Goal: Transaction & Acquisition: Purchase product/service

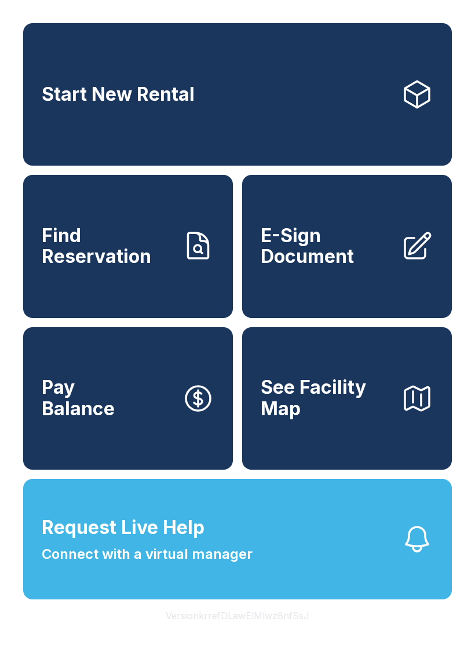
click at [264, 86] on link "Start New Rental" at bounding box center [237, 94] width 429 height 143
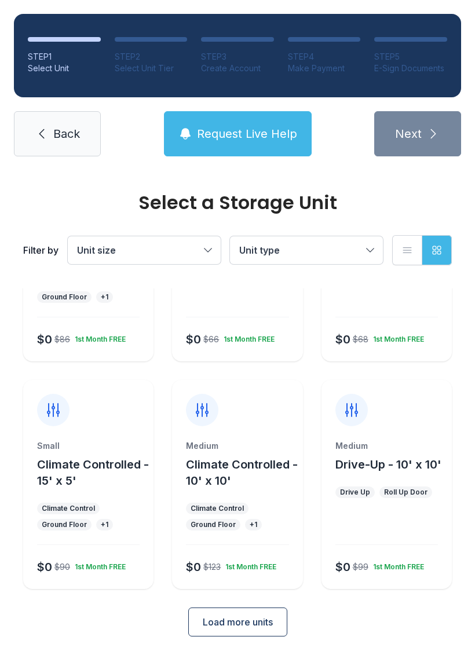
scroll to position [138, 0]
click at [90, 488] on button "Climate Controlled - 15' x 5'" at bounding box center [93, 473] width 112 height 32
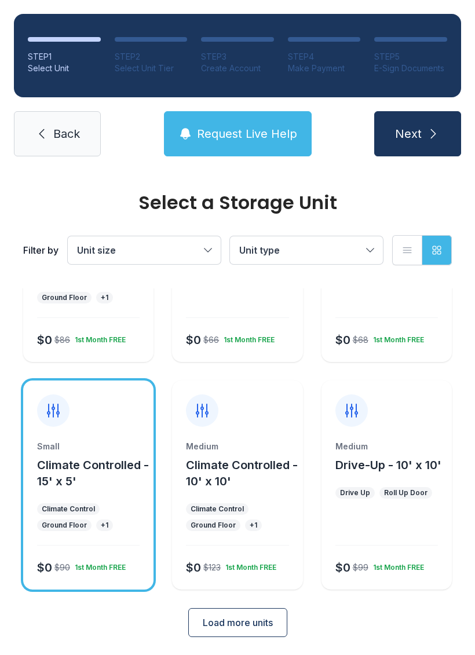
click at [248, 624] on span "Load more units" at bounding box center [238, 623] width 70 height 14
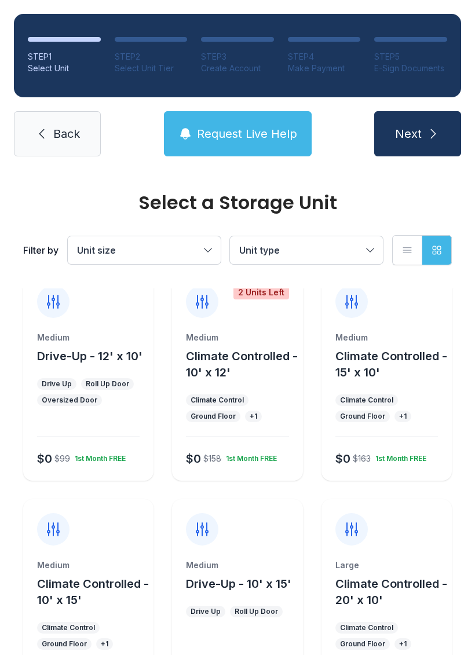
scroll to position [475, 0]
click at [416, 372] on button "Climate Controlled - 15' x 10'" at bounding box center [391, 364] width 112 height 32
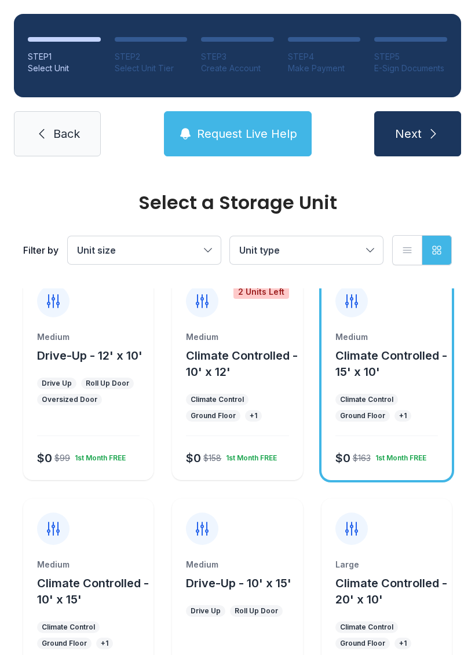
click at [424, 130] on button "Next" at bounding box center [417, 133] width 87 height 45
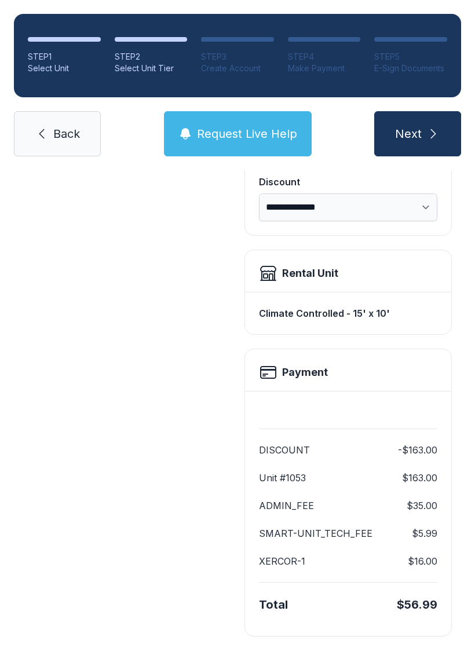
scroll to position [237, 0]
click at [413, 139] on span "Next" at bounding box center [408, 134] width 27 height 16
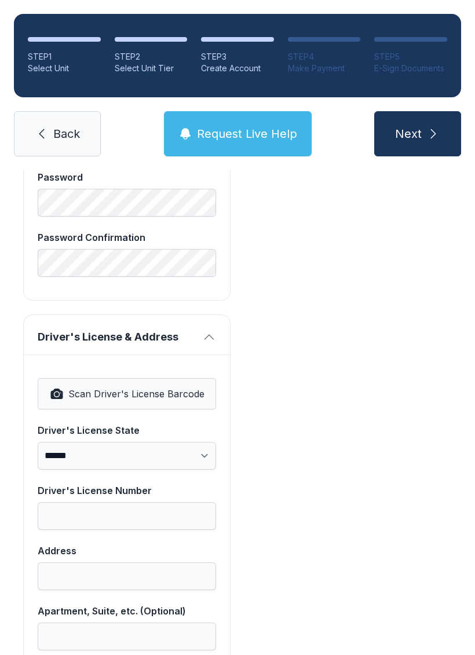
click at [425, 141] on button "Next" at bounding box center [417, 133] width 87 height 45
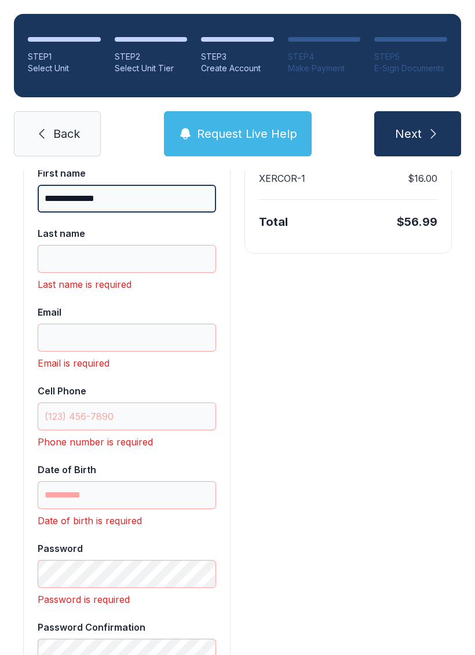
scroll to position [244, 0]
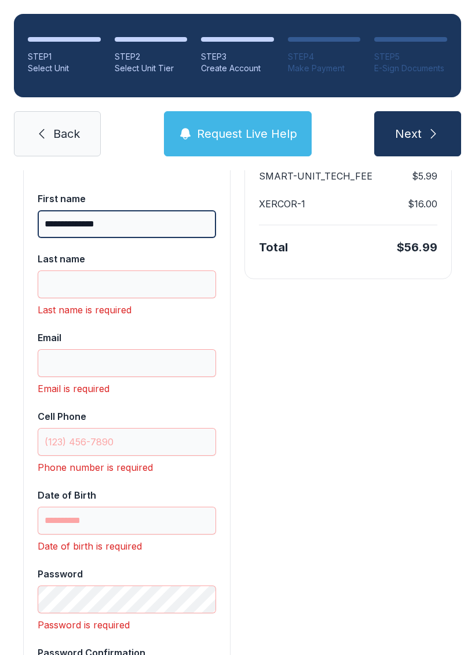
click at [168, 230] on input "**********" at bounding box center [127, 224] width 178 height 28
type input "******"
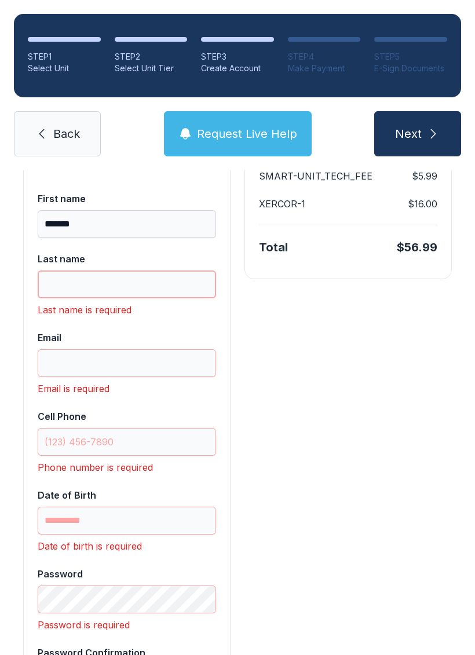
click at [134, 280] on input "Last name" at bounding box center [127, 285] width 178 height 28
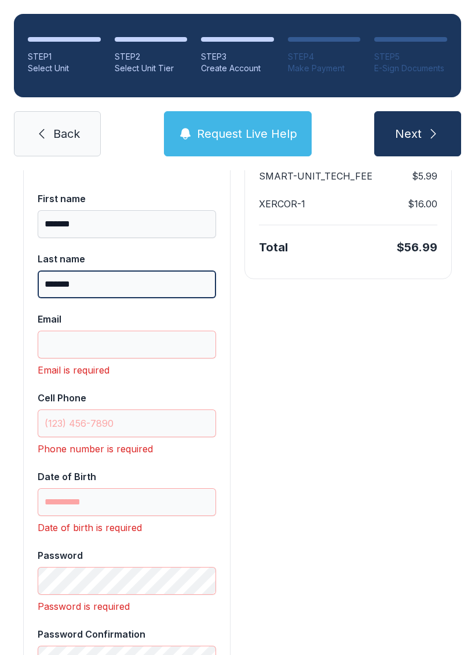
type input "*******"
click at [137, 335] on input "Email" at bounding box center [127, 345] width 178 height 28
click at [298, 419] on div "Payment DISCOUNT -$163.00 Unit #1053 $163.00 ADMIN_FEE $35.00 SMART-UNIT_TECH_F…" at bounding box center [347, 653] width 207 height 1325
click at [150, 346] on input "Email" at bounding box center [127, 345] width 178 height 28
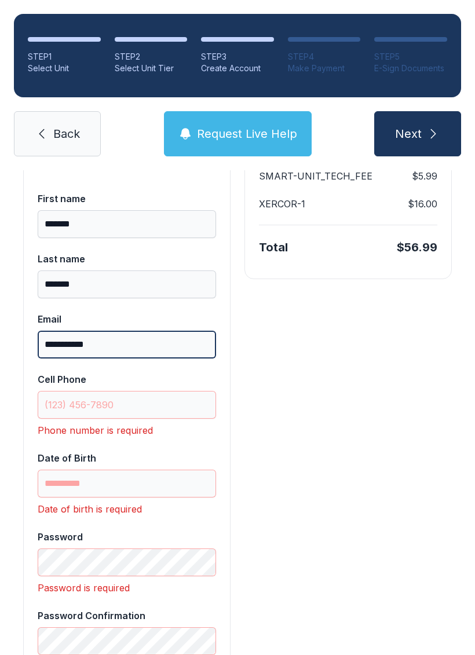
type input "**********"
click at [93, 415] on input "Cell Phone" at bounding box center [127, 405] width 178 height 28
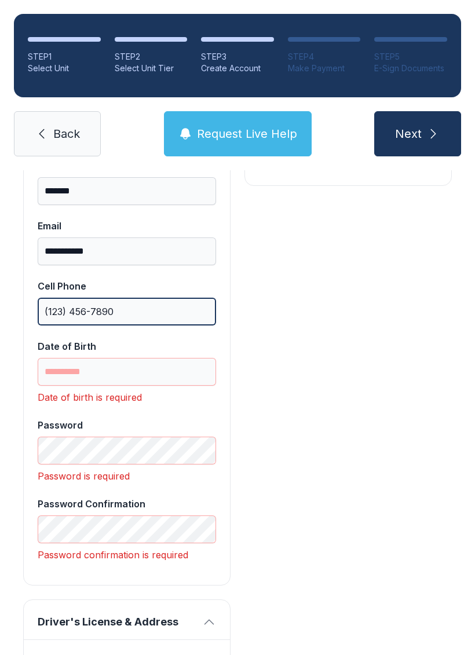
scroll to position [338, 0]
type input "(123) 456-7890"
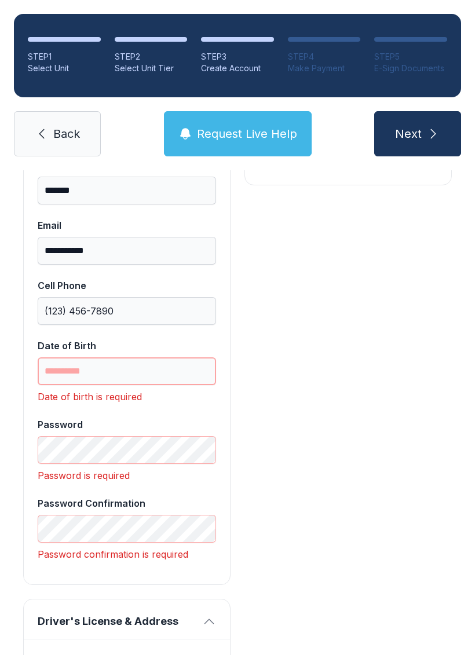
click at [61, 359] on input "Date of Birth" at bounding box center [127, 371] width 178 height 28
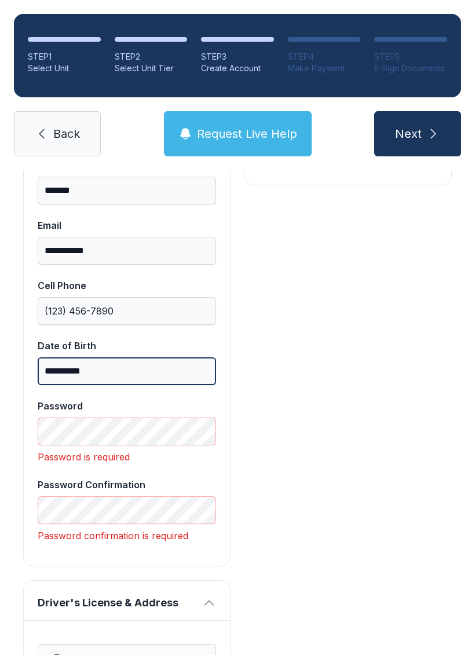
type input "**********"
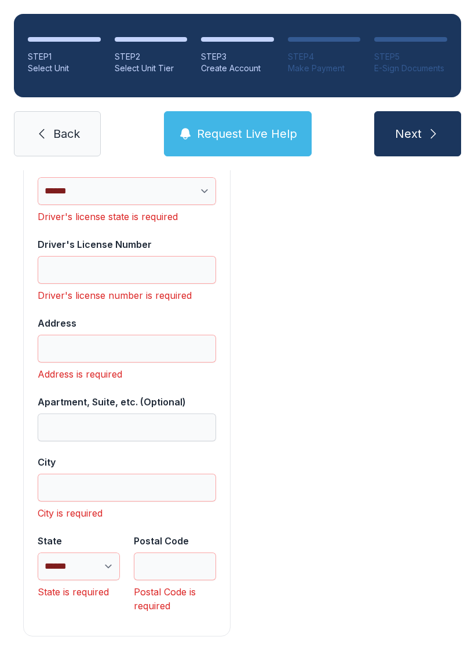
scroll to position [868, 0]
click at [56, 126] on span "Back" at bounding box center [66, 134] width 27 height 16
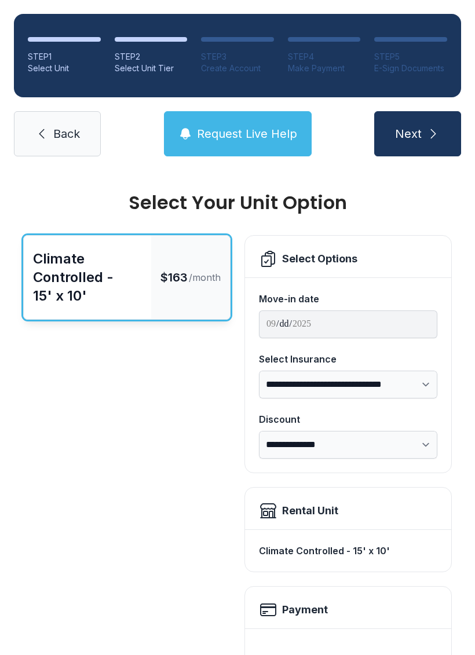
click at [64, 137] on span "Back" at bounding box center [66, 134] width 27 height 16
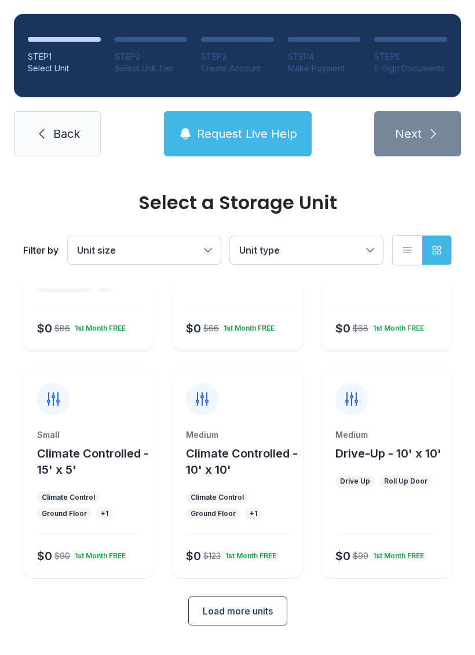
scroll to position [138, 0]
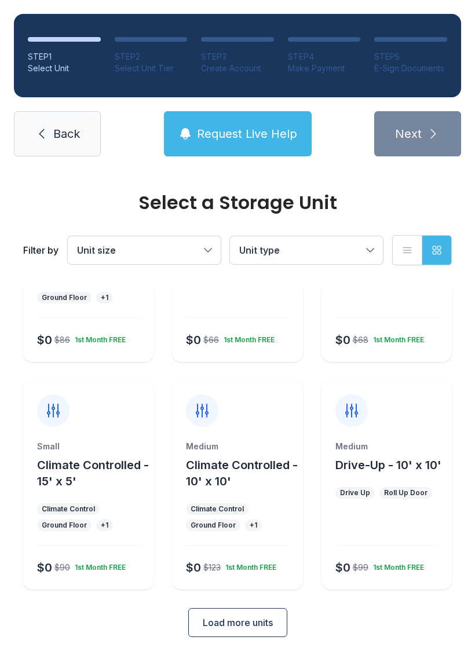
click at [103, 452] on div "Small Climate Controlled - 15' x 5'" at bounding box center [88, 465] width 103 height 49
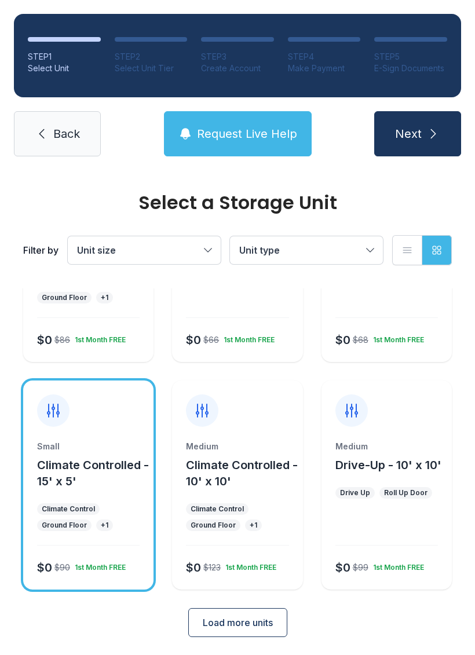
click at [243, 624] on span "Load more units" at bounding box center [238, 623] width 70 height 14
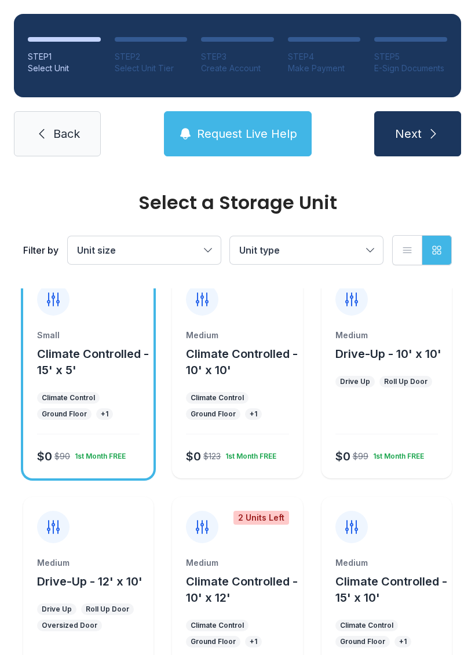
scroll to position [251, 0]
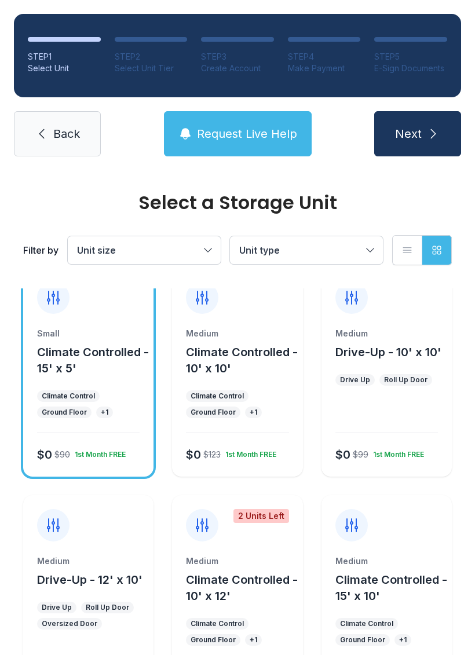
click at [67, 360] on button "Climate Controlled - 15' x 5'" at bounding box center [93, 360] width 112 height 32
click at [425, 137] on button "Next" at bounding box center [417, 133] width 87 height 45
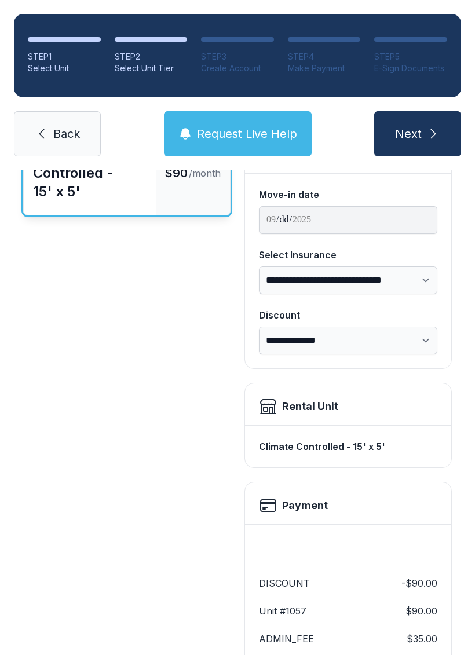
scroll to position [107, 0]
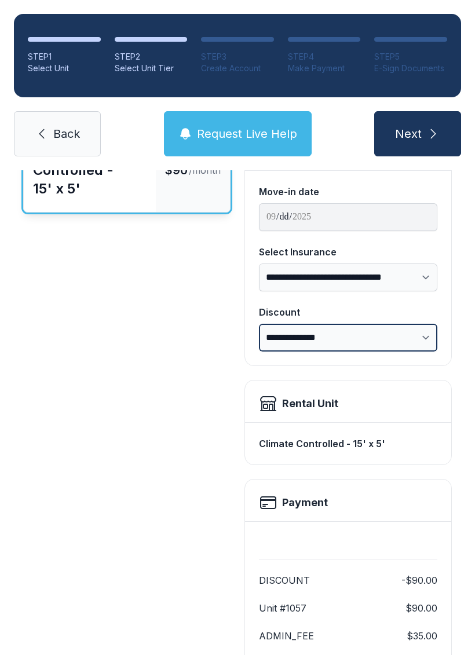
click at [426, 331] on select "**********" at bounding box center [348, 338] width 178 height 28
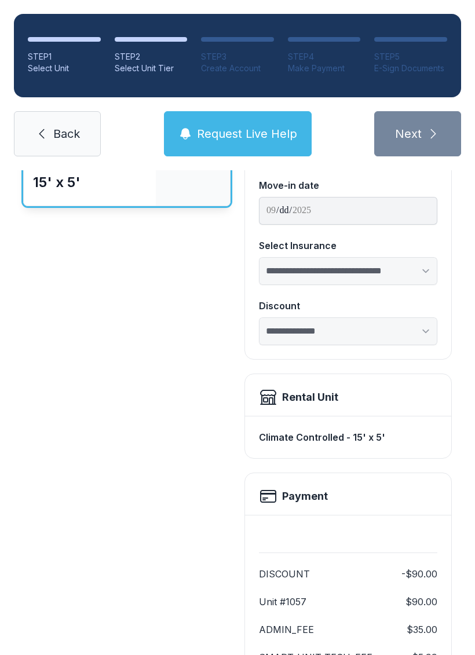
select select "****"
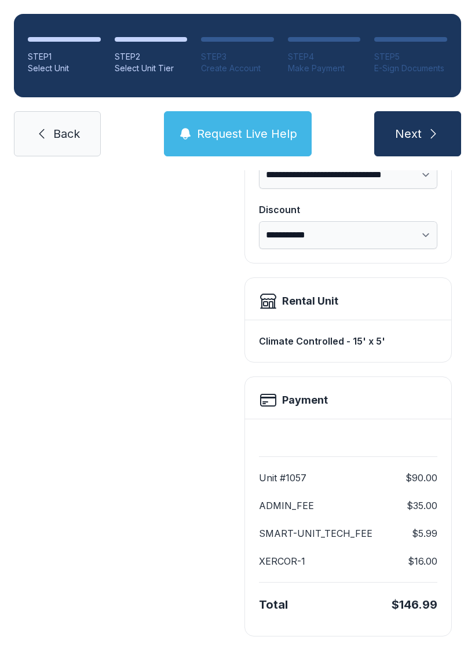
scroll to position [209, 0]
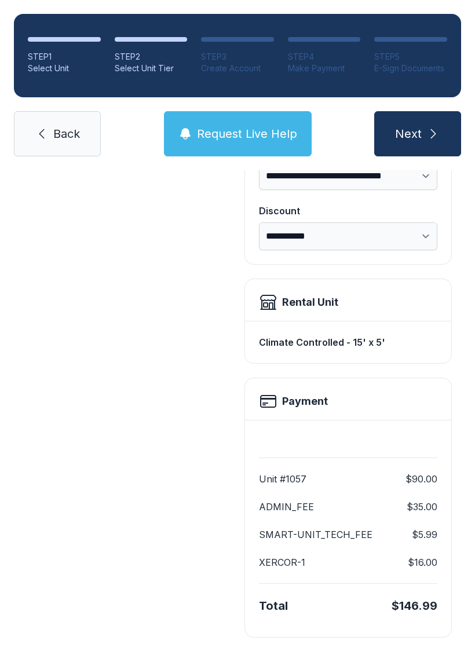
click at [64, 124] on link "Back" at bounding box center [57, 133] width 87 height 45
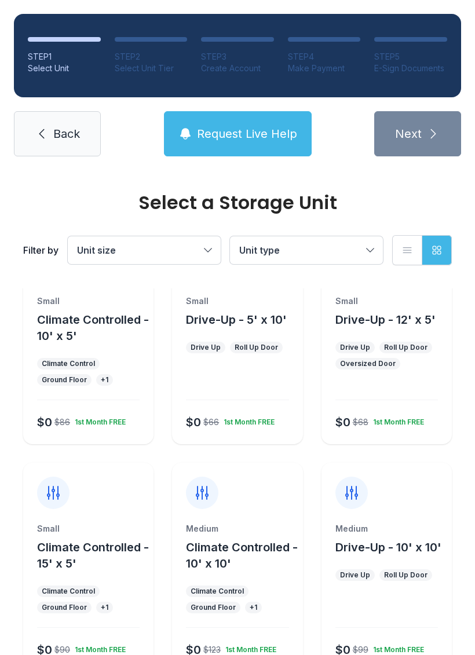
scroll to position [60, 0]
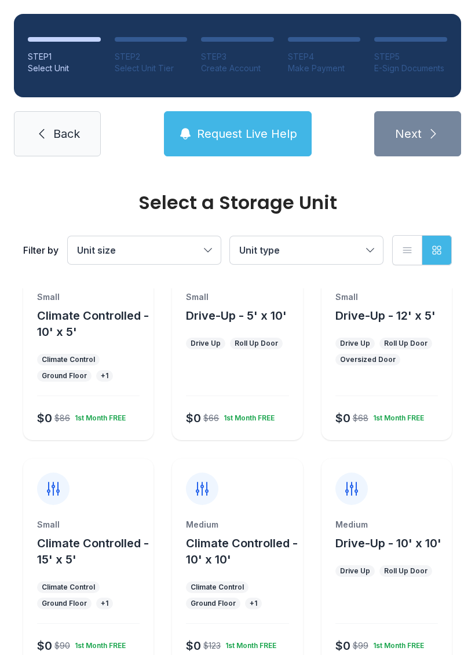
click at [99, 252] on span "Unit size" at bounding box center [96, 250] width 39 height 12
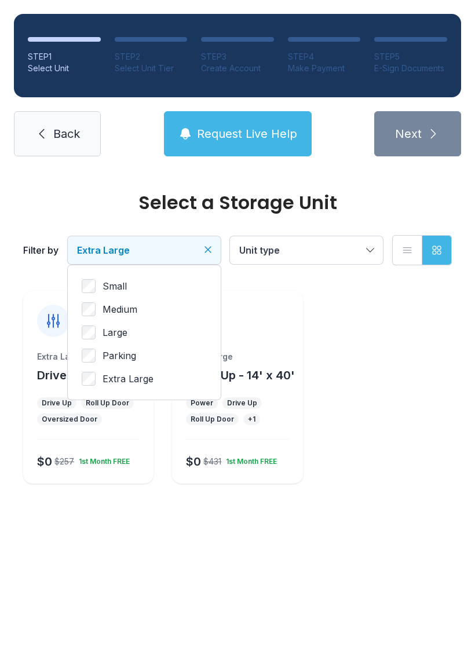
scroll to position [0, 0]
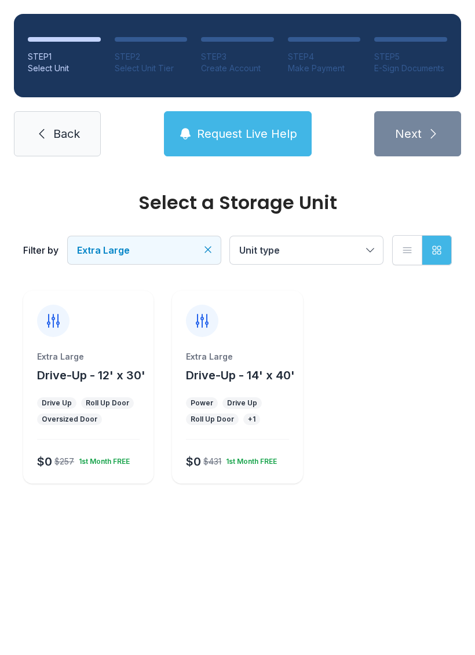
click at [78, 367] on button "Drive-Up - 12' x 30'" at bounding box center [91, 375] width 108 height 16
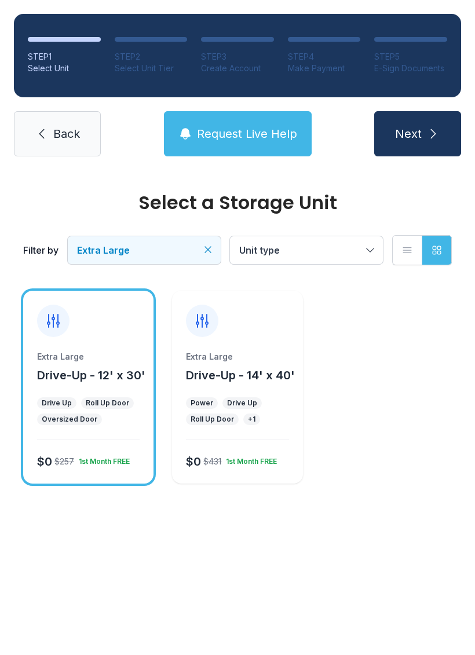
click at [415, 128] on span "Next" at bounding box center [408, 134] width 27 height 16
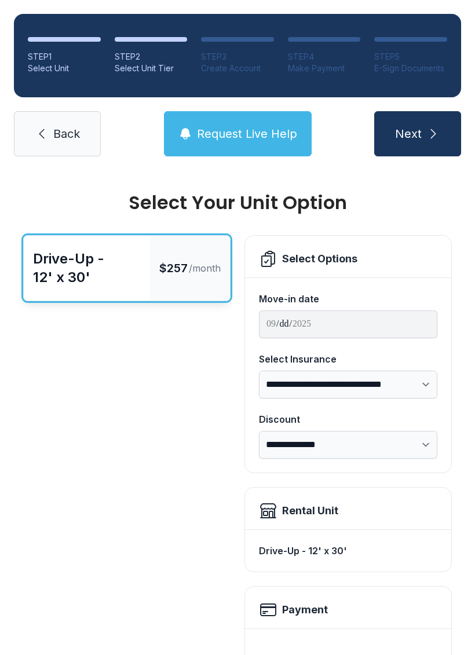
click at [223, 130] on span "Request Live Help" at bounding box center [247, 134] width 100 height 16
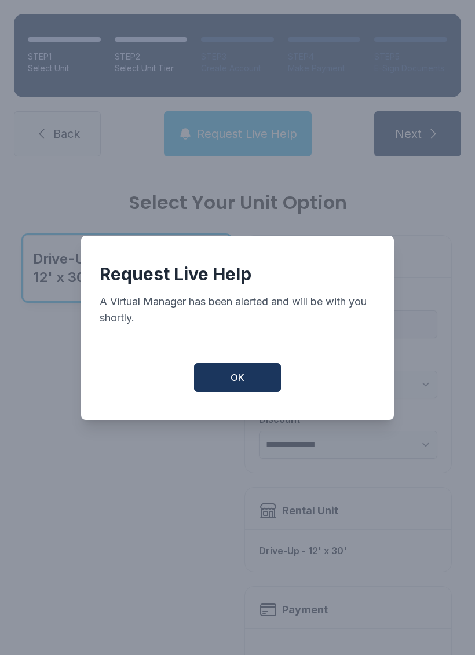
click at [230, 381] on button "OK" at bounding box center [237, 377] width 87 height 29
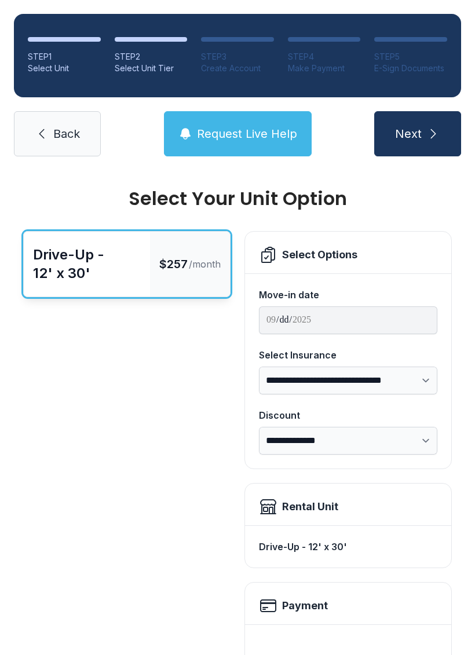
scroll to position [3, 0]
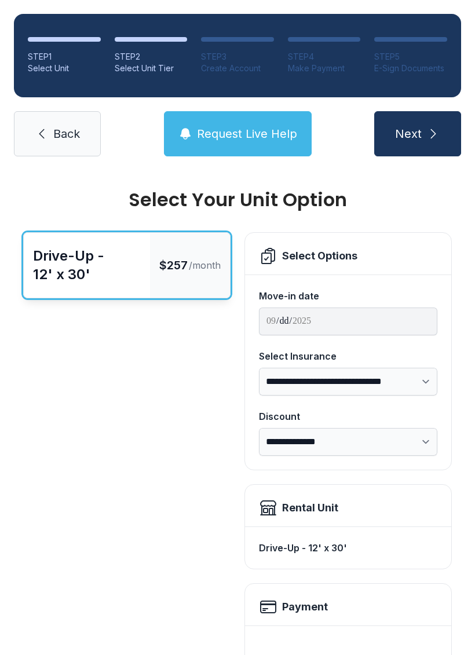
click at [49, 127] on link "Back" at bounding box center [57, 133] width 87 height 45
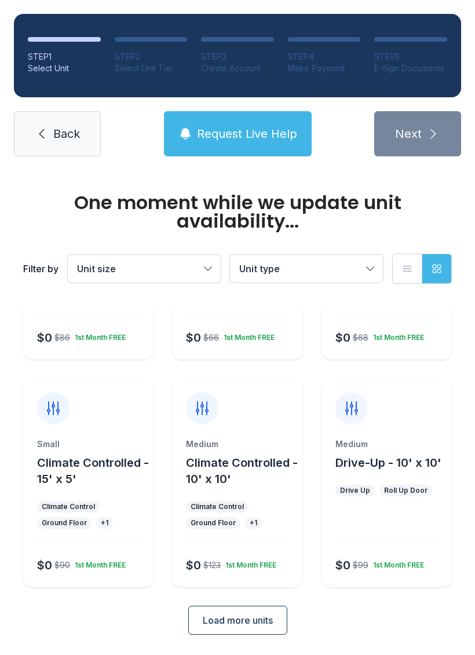
scroll to position [156, 0]
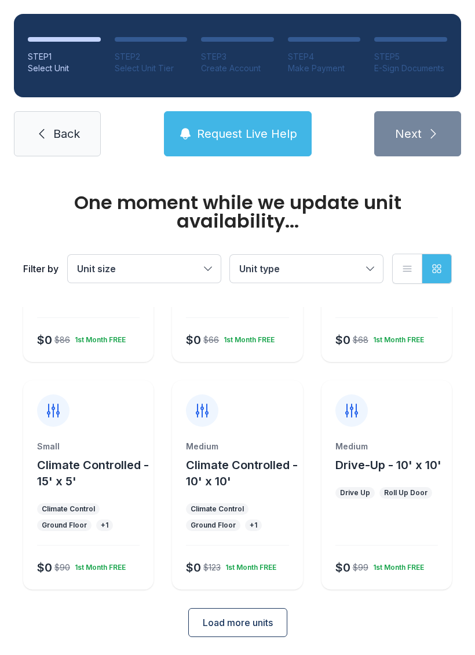
click at [141, 271] on span "Unit size" at bounding box center [138, 269] width 123 height 14
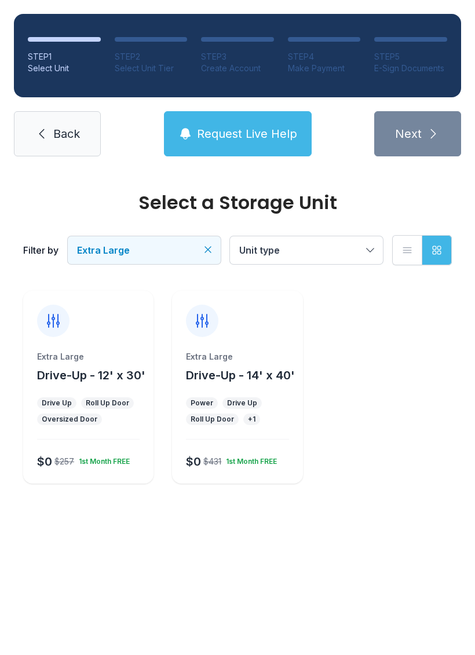
click at [227, 517] on div "Select a Storage Unit Filter by Extra Large Unit type List view Grid view Extra…" at bounding box center [237, 350] width 475 height 360
click at [251, 368] on span "Drive-Up - 14' x 40'" at bounding box center [240, 375] width 109 height 14
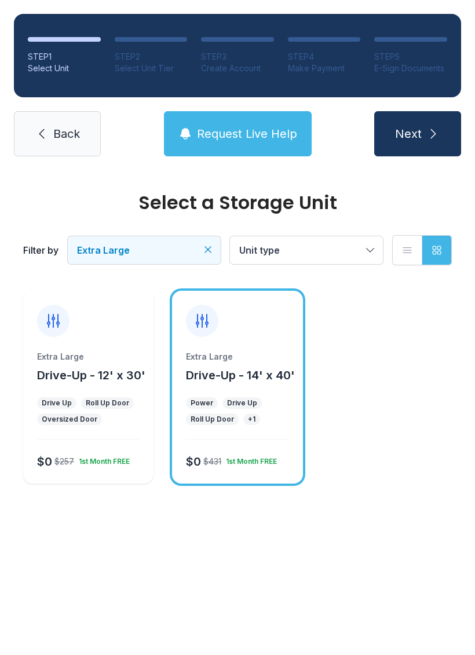
click at [404, 137] on span "Next" at bounding box center [408, 134] width 27 height 16
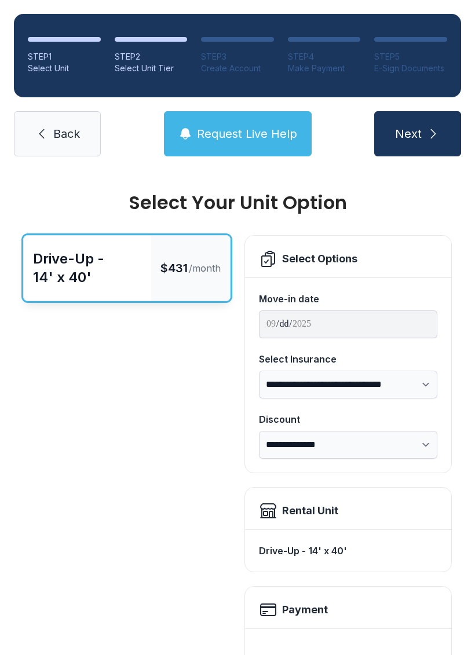
click at [49, 141] on link "Back" at bounding box center [57, 133] width 87 height 45
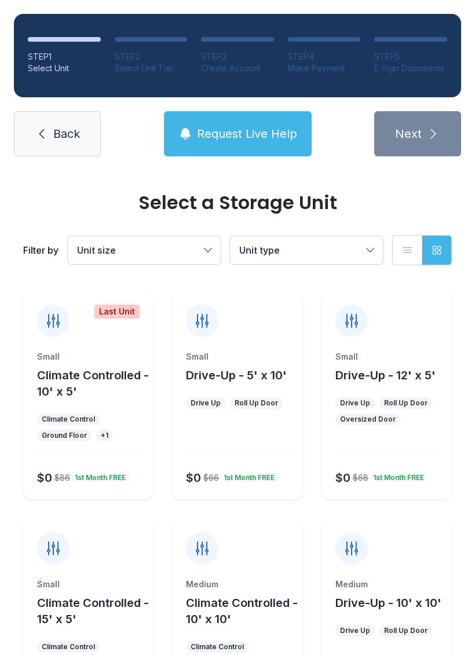
click at [96, 246] on span "Unit size" at bounding box center [96, 250] width 39 height 12
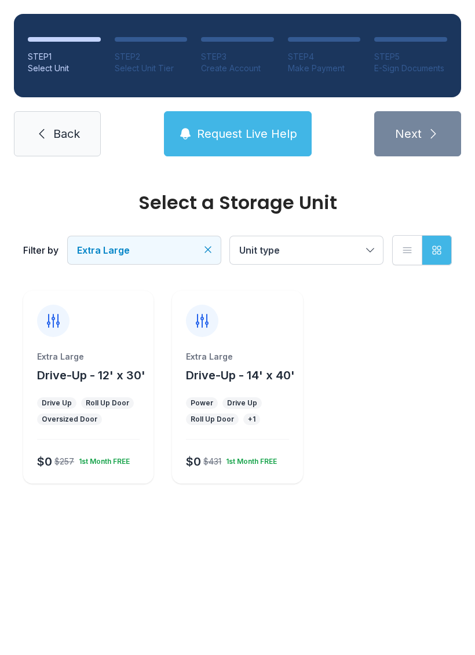
click at [53, 316] on icon at bounding box center [54, 321] width 12 height 13
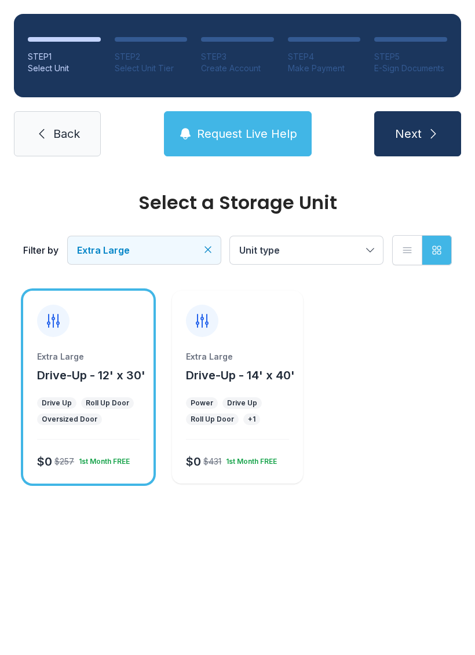
click at [50, 133] on link "Back" at bounding box center [57, 133] width 87 height 45
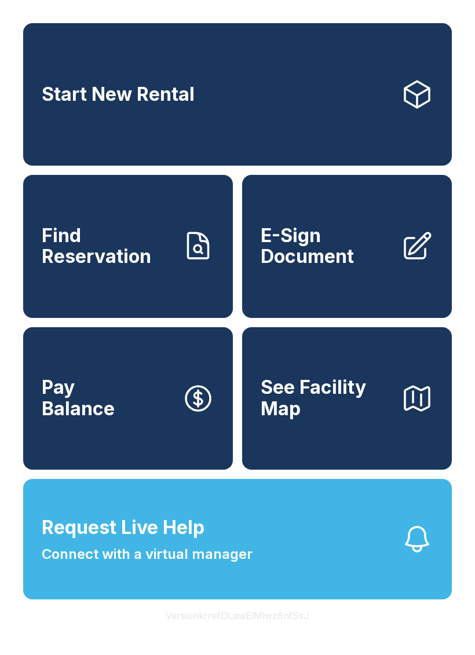
click at [346, 419] on span "See Facility Map" at bounding box center [326, 398] width 131 height 42
click at [108, 242] on span "Find Reservation" at bounding box center [107, 246] width 131 height 42
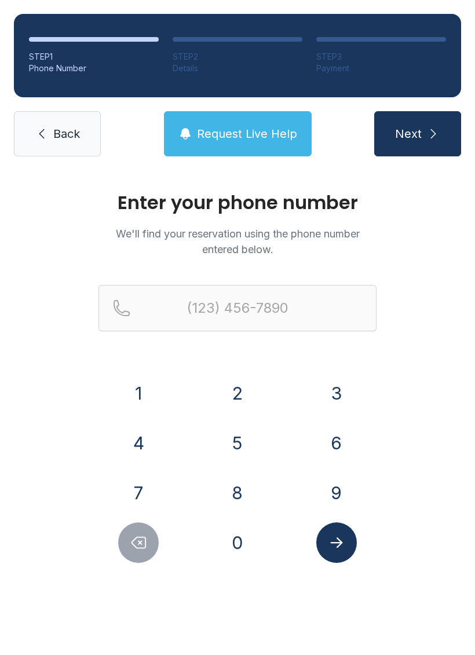
click at [134, 439] on button "4" at bounding box center [138, 443] width 41 height 41
click at [235, 549] on button "0" at bounding box center [237, 543] width 41 height 41
click at [233, 505] on button "8" at bounding box center [237, 493] width 41 height 41
click at [333, 396] on button "3" at bounding box center [336, 393] width 41 height 41
click at [119, 390] on button "1" at bounding box center [138, 393] width 41 height 41
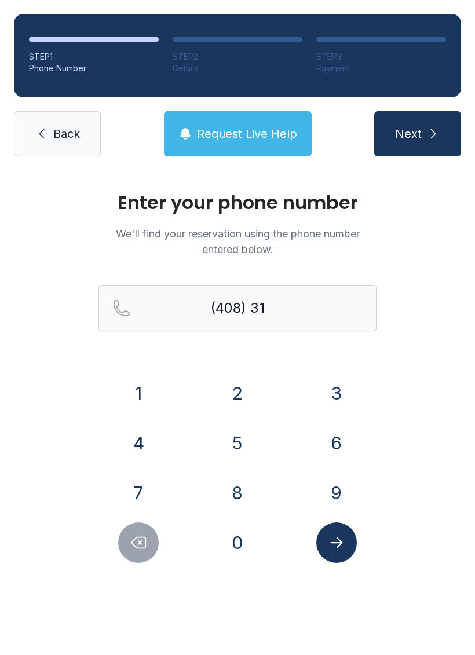
click at [227, 537] on button "0" at bounding box center [237, 543] width 41 height 41
click at [236, 494] on button "8" at bounding box center [237, 493] width 41 height 41
click at [136, 382] on button "1" at bounding box center [138, 393] width 41 height 41
click at [236, 449] on button "5" at bounding box center [237, 443] width 41 height 41
click at [233, 549] on button "0" at bounding box center [237, 543] width 41 height 41
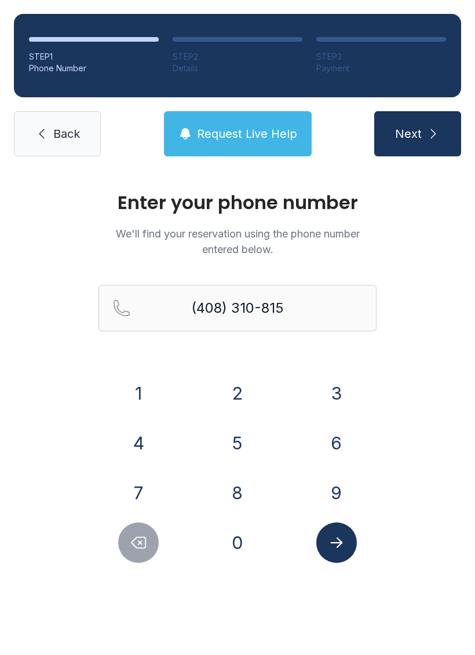
type input "[PHONE_NUMBER]"
click at [322, 547] on button "Submit lookup form" at bounding box center [336, 543] width 41 height 41
select select "**"
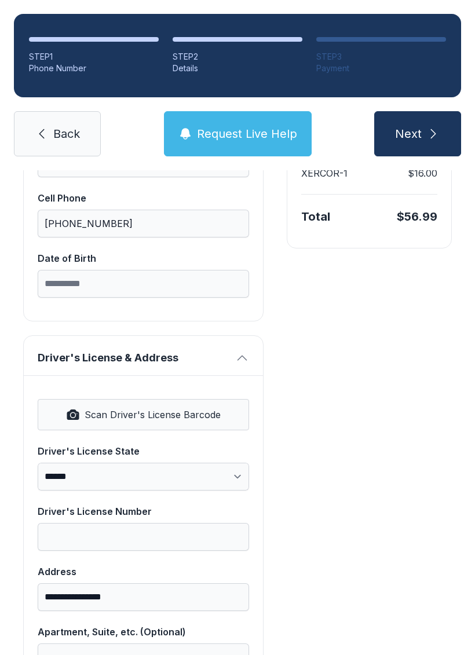
scroll to position [298, 0]
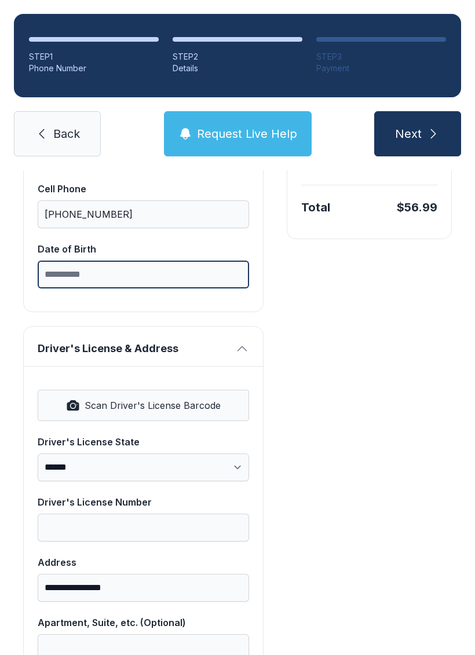
click at [77, 281] on input "Date of Birth" at bounding box center [143, 275] width 211 height 28
type input "**********"
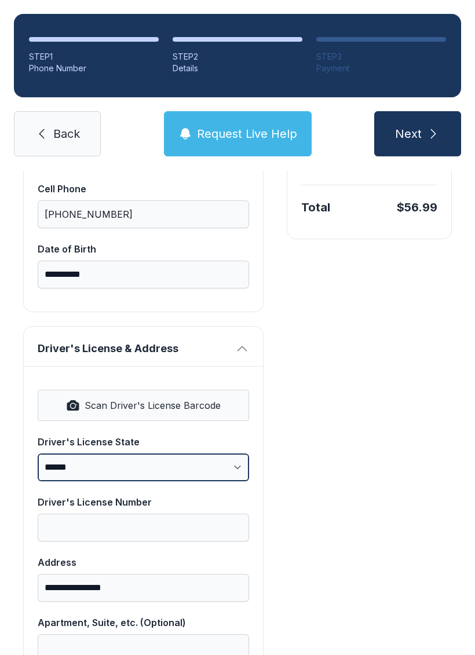
scroll to position [28, 0]
click at [61, 454] on select "**********" at bounding box center [143, 468] width 211 height 28
click at [94, 399] on span "Scan Driver's License Barcode" at bounding box center [153, 406] width 136 height 14
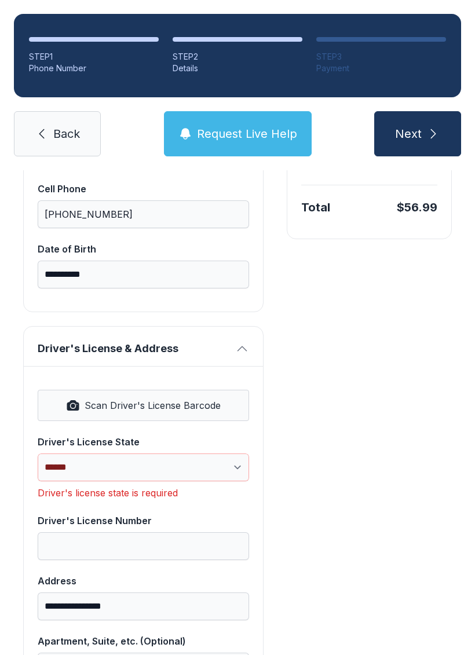
select select "**"
type input "*********"
type input "**********"
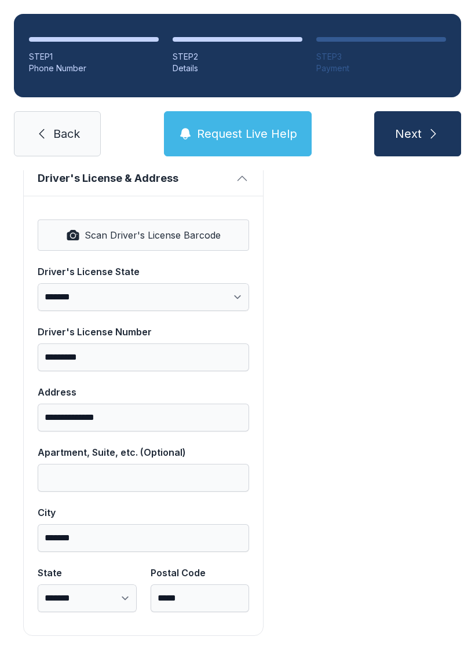
scroll to position [467, 0]
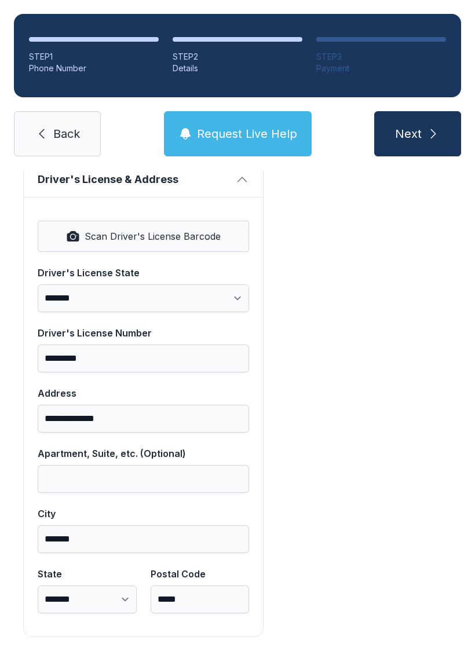
click at [403, 126] on span "Next" at bounding box center [408, 134] width 27 height 16
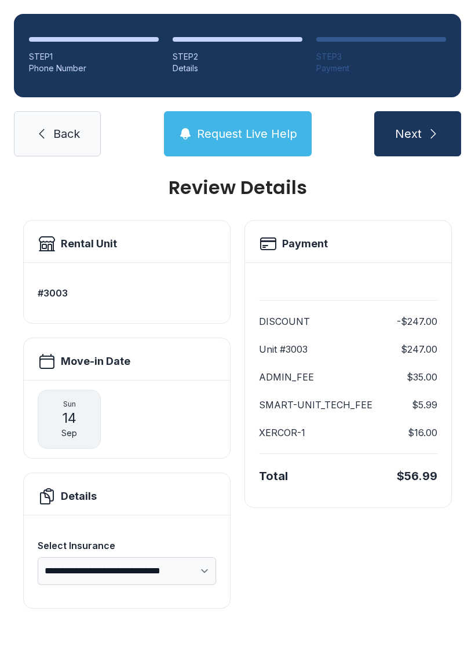
scroll to position [0, 0]
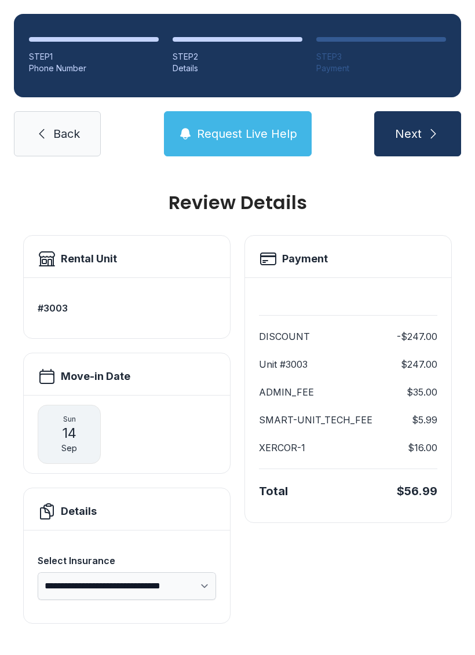
click at [52, 301] on h3 "#3003" at bounding box center [127, 308] width 178 height 14
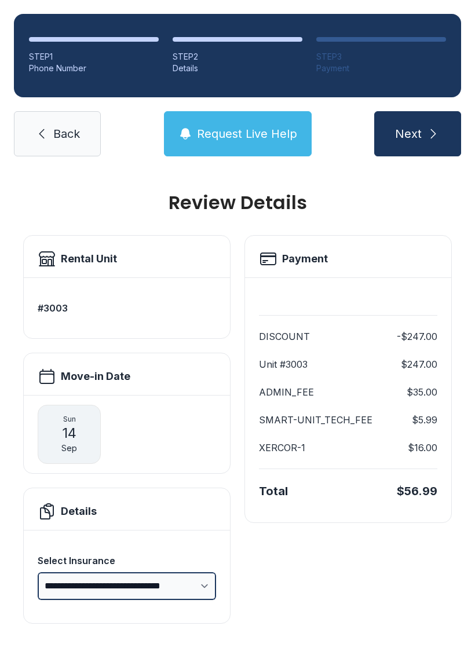
click at [74, 572] on select "**********" at bounding box center [127, 586] width 178 height 28
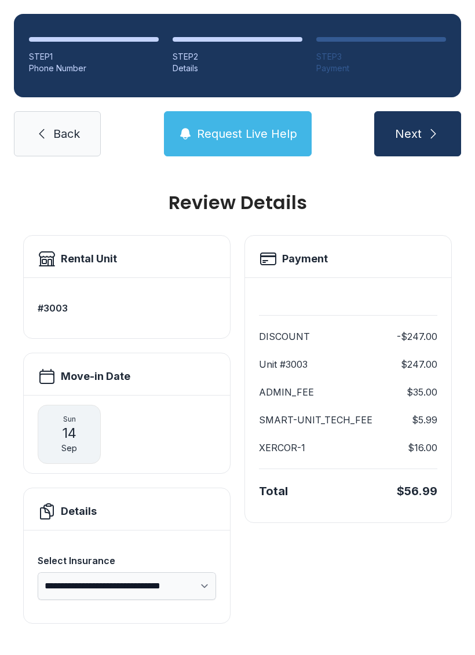
click at [65, 424] on span "14" at bounding box center [69, 433] width 14 height 19
click at [88, 618] on div "**********" at bounding box center [237, 420] width 475 height 500
click at [421, 126] on span "Next" at bounding box center [408, 134] width 27 height 16
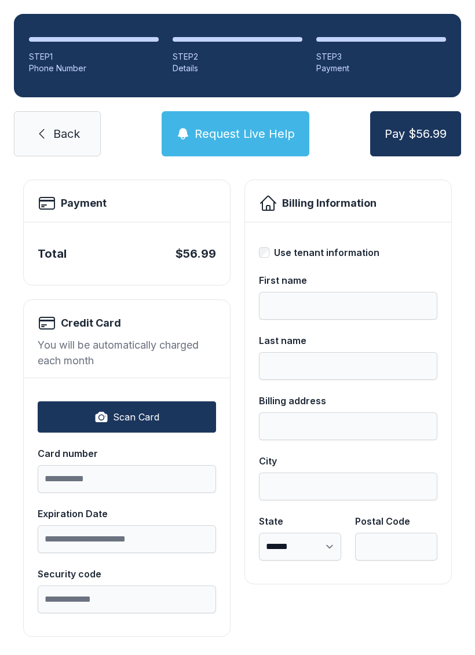
scroll to position [56, 0]
click at [94, 422] on button "Scan Card" at bounding box center [127, 416] width 178 height 31
type input "**********"
type input "*****"
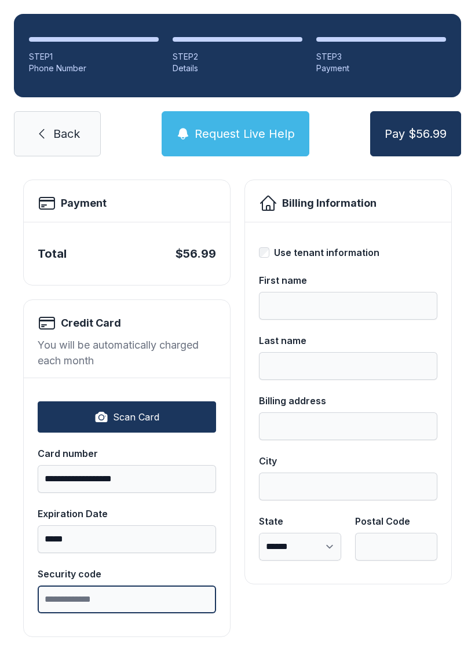
click at [99, 603] on input "Security code" at bounding box center [127, 600] width 178 height 28
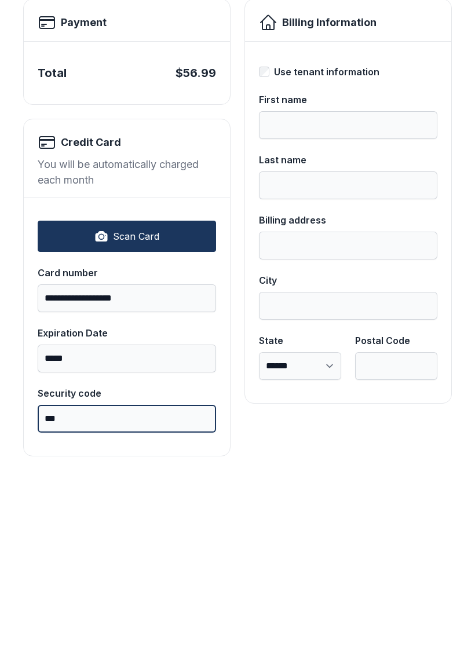
type input "***"
click at [415, 111] on button "Pay $56.99" at bounding box center [415, 133] width 91 height 45
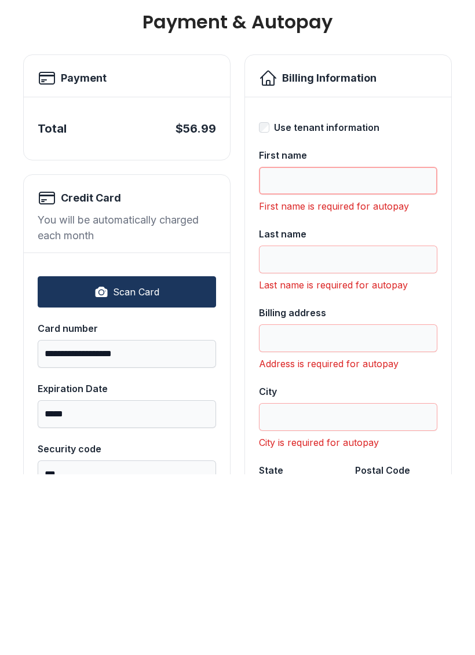
scroll to position [0, 0]
click at [271, 301] on div "Use tenant information" at bounding box center [348, 308] width 178 height 14
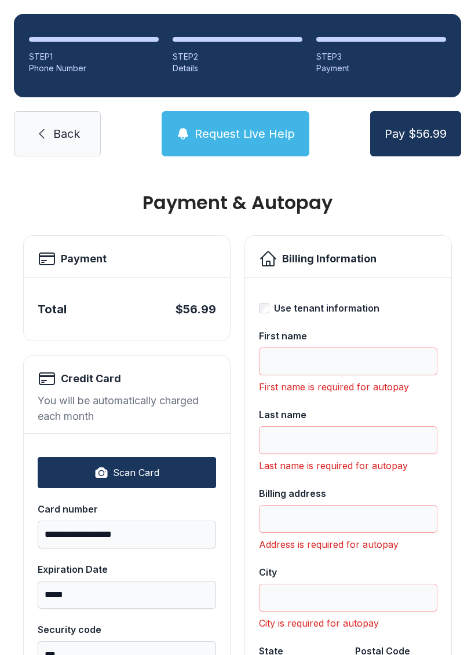
type input "****"
type input "**********"
type input "*******"
select select "**"
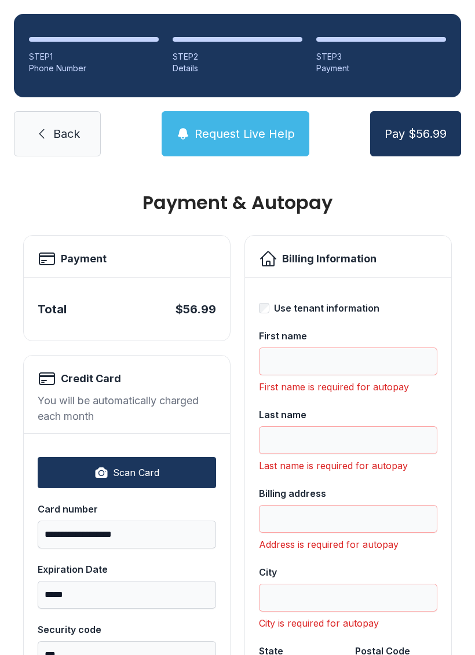
type input "*****"
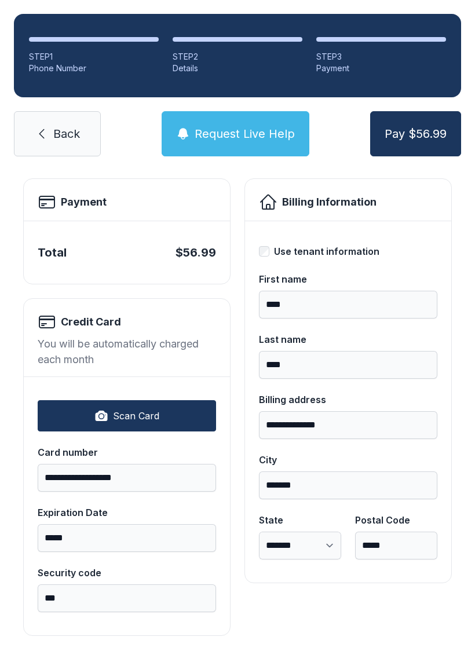
scroll to position [56, 0]
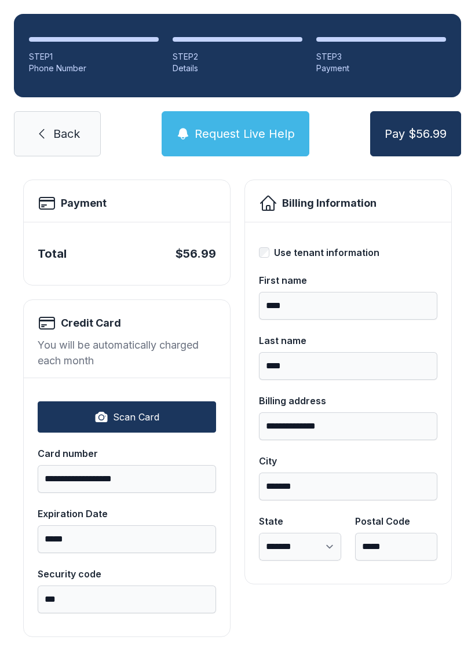
click at [407, 126] on span "Pay $56.99" at bounding box center [416, 134] width 62 height 16
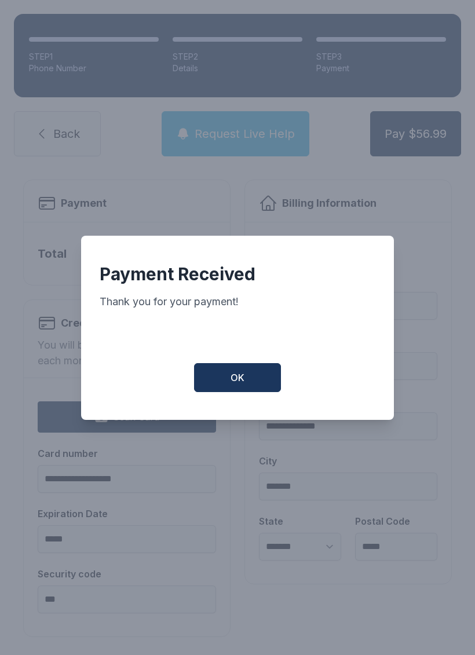
click at [227, 369] on button "OK" at bounding box center [237, 377] width 87 height 29
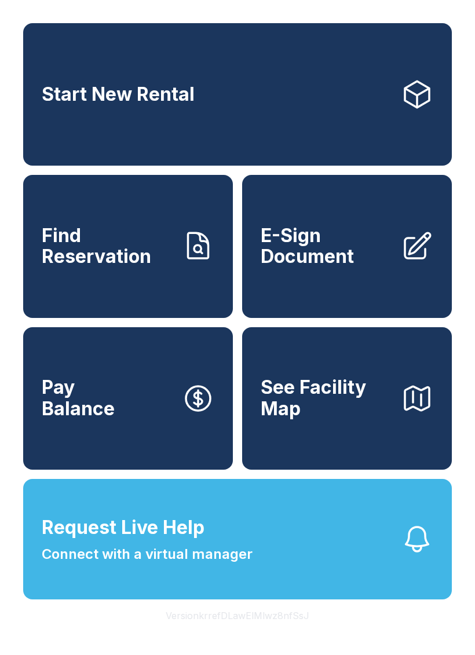
click at [175, 265] on link "Find Reservation" at bounding box center [128, 246] width 210 height 143
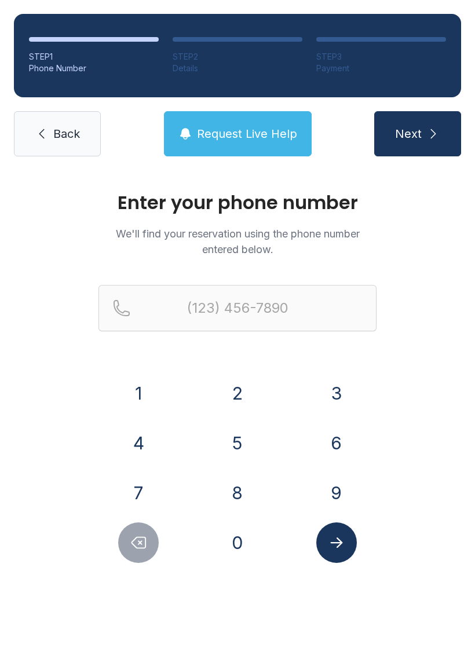
click at [69, 141] on span "Back" at bounding box center [66, 134] width 27 height 16
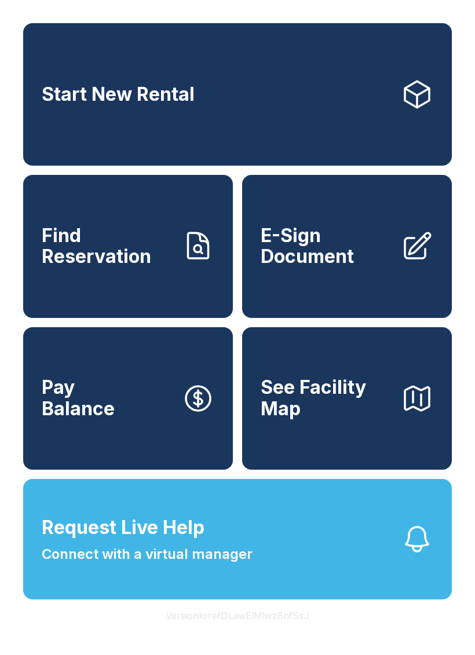
click at [239, 565] on span "Request Live Help Connect with a virtual manager" at bounding box center [147, 539] width 211 height 51
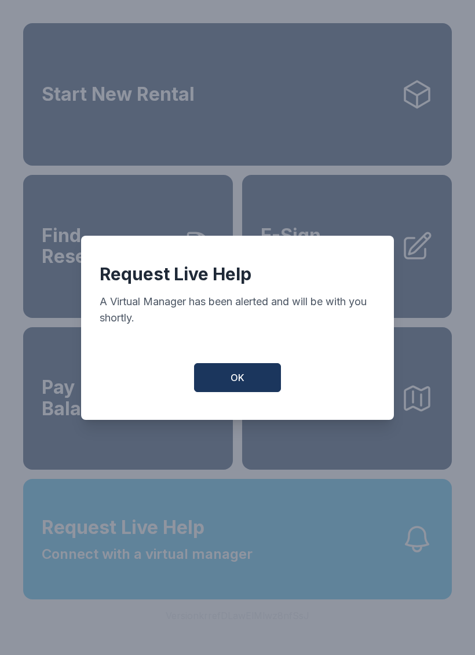
click at [256, 389] on button "OK" at bounding box center [237, 377] width 87 height 29
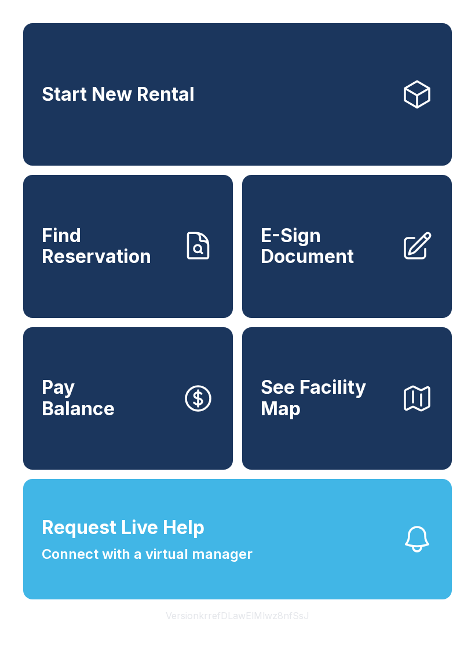
click at [344, 419] on span "See Facility Map" at bounding box center [326, 398] width 131 height 42
click at [151, 228] on link "Find Reservation" at bounding box center [128, 246] width 210 height 143
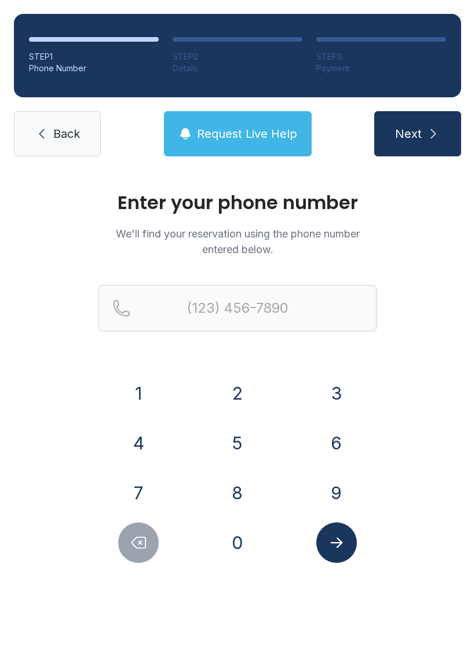
click at [154, 449] on button "4" at bounding box center [138, 443] width 41 height 41
click at [241, 546] on button "0" at bounding box center [237, 543] width 41 height 41
click at [239, 503] on button "8" at bounding box center [237, 493] width 41 height 41
click at [363, 388] on div "3" at bounding box center [336, 393] width 81 height 41
click at [340, 383] on button "3" at bounding box center [336, 393] width 41 height 41
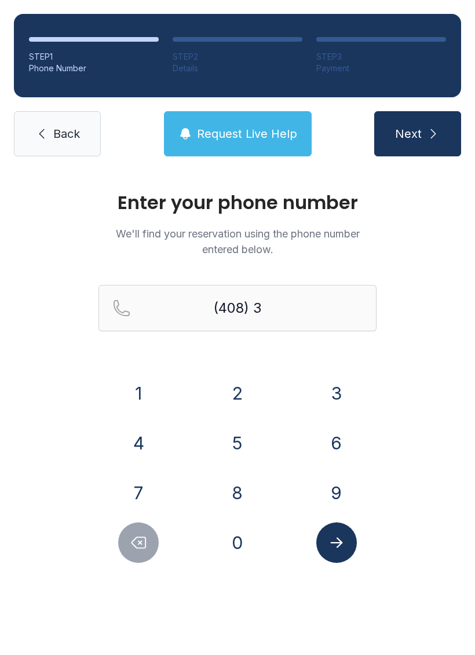
click at [134, 394] on button "1" at bounding box center [138, 393] width 41 height 41
click at [247, 540] on button "0" at bounding box center [237, 543] width 41 height 41
click at [242, 501] on button "8" at bounding box center [237, 493] width 41 height 41
click at [149, 389] on button "1" at bounding box center [138, 393] width 41 height 41
click at [244, 441] on button "5" at bounding box center [237, 443] width 41 height 41
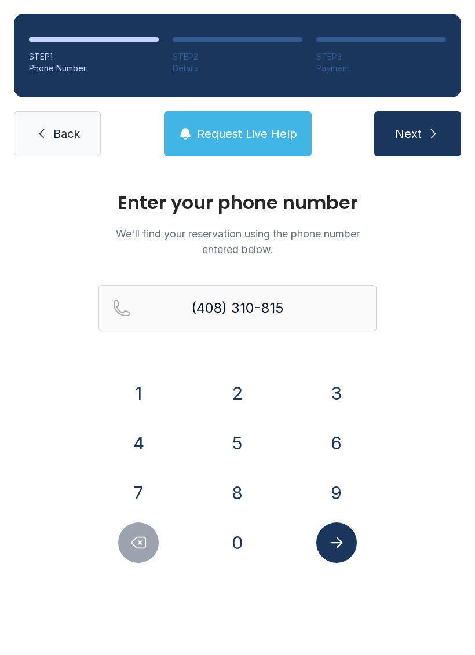
click at [239, 531] on button "0" at bounding box center [237, 543] width 41 height 41
type input "[PHONE_NUMBER]"
click at [348, 540] on button "Submit lookup form" at bounding box center [336, 543] width 41 height 41
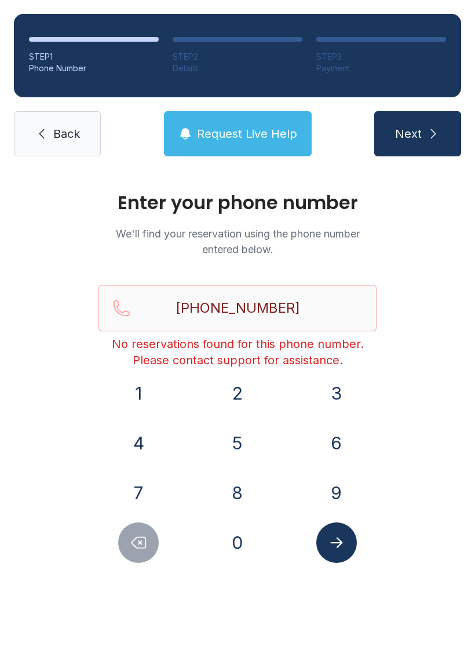
click at [61, 130] on span "Back" at bounding box center [66, 134] width 27 height 16
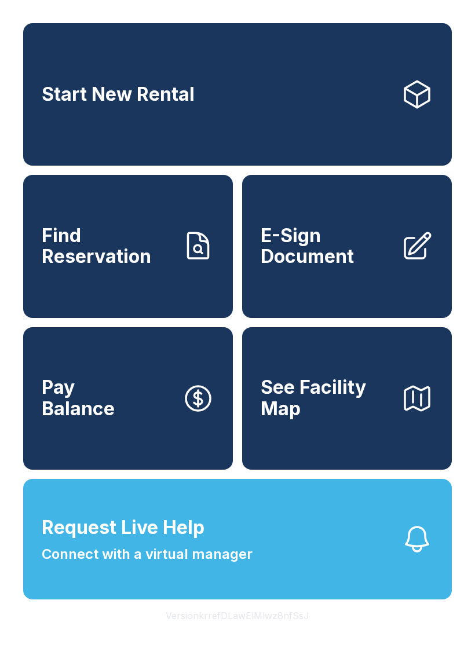
click at [395, 431] on button "See Facility Map" at bounding box center [347, 398] width 210 height 143
click at [328, 419] on span "See Facility Map" at bounding box center [326, 398] width 131 height 42
